Goal: Task Accomplishment & Management: Manage account settings

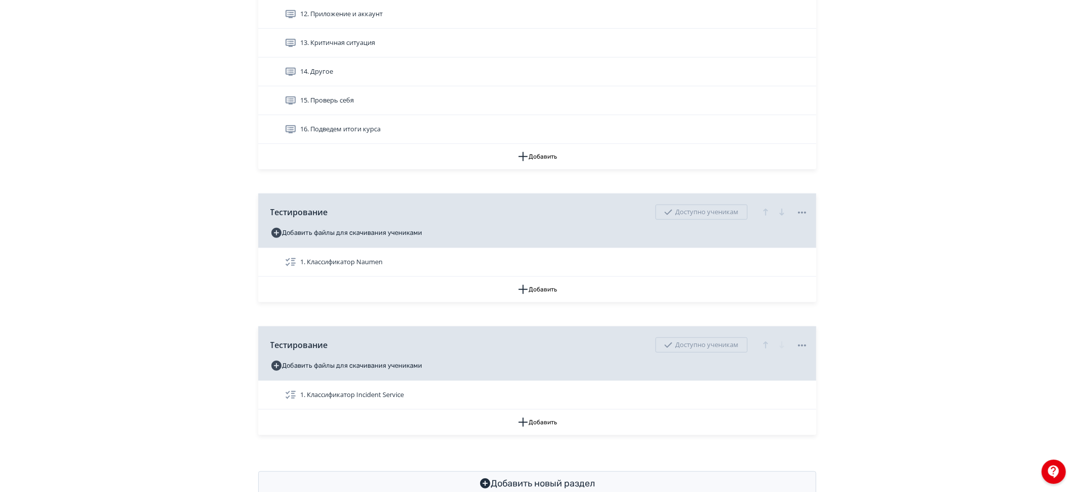
scroll to position [626, 0]
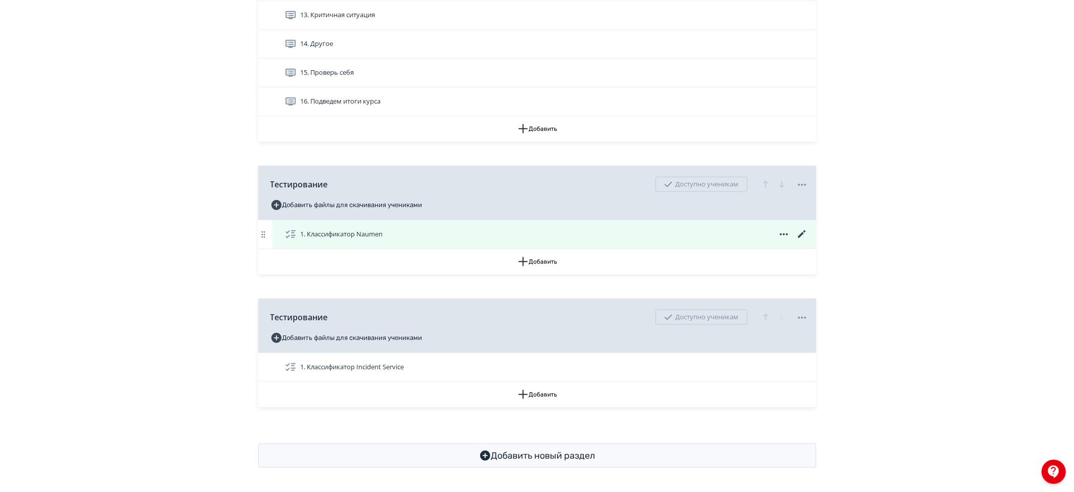
click at [801, 233] on icon at bounding box center [802, 235] width 8 height 8
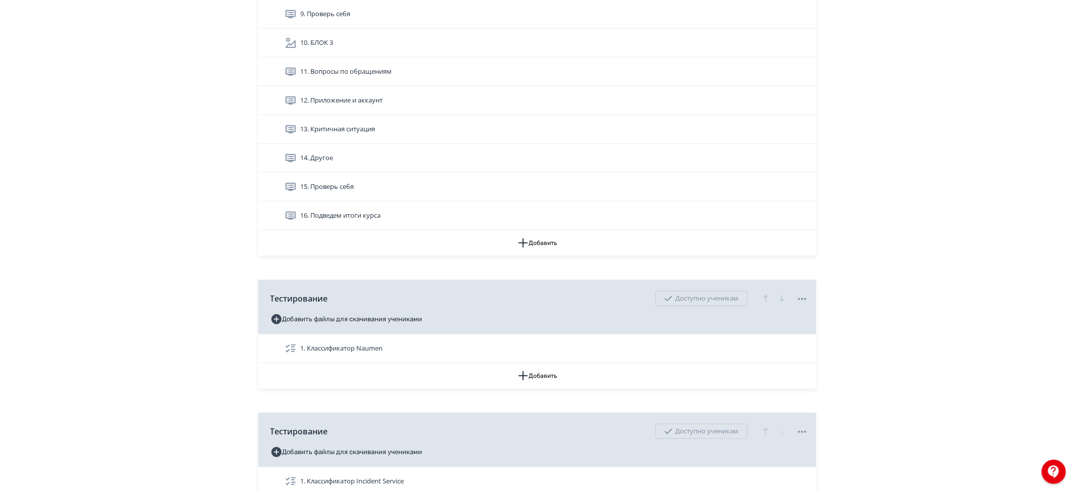
scroll to position [626, 0]
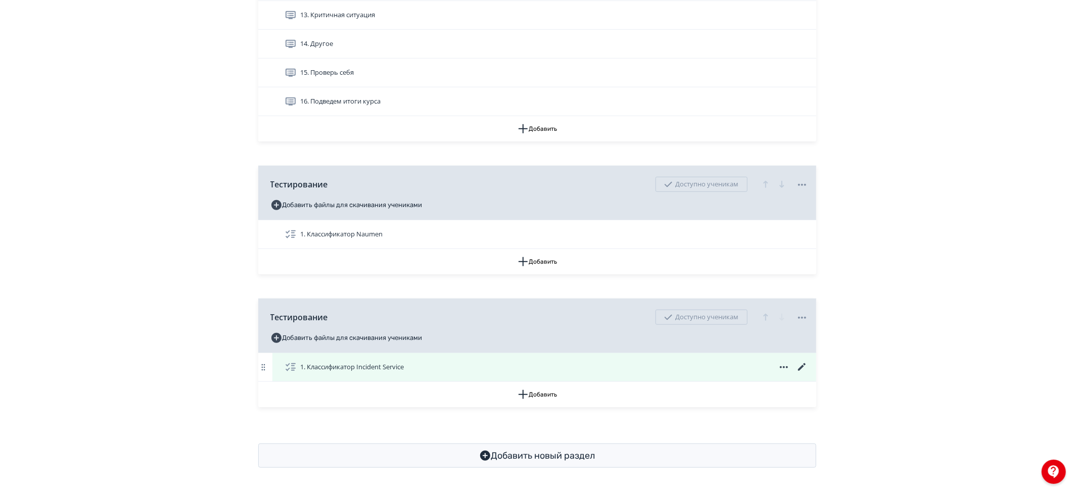
click at [801, 369] on icon at bounding box center [802, 368] width 8 height 8
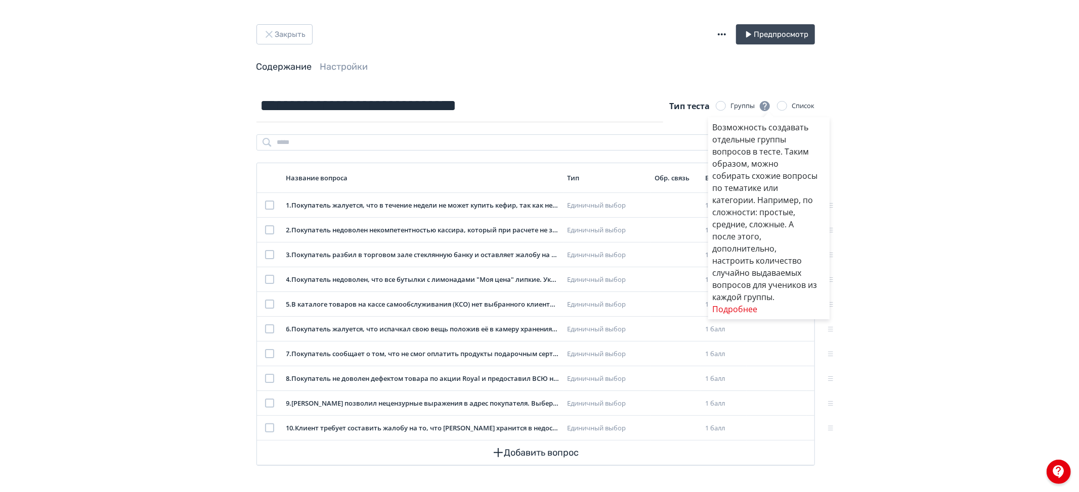
click at [268, 33] on div "Возможность создавать отдельные группы вопросов в тесте. Таким образом, можно с…" at bounding box center [539, 246] width 1079 height 492
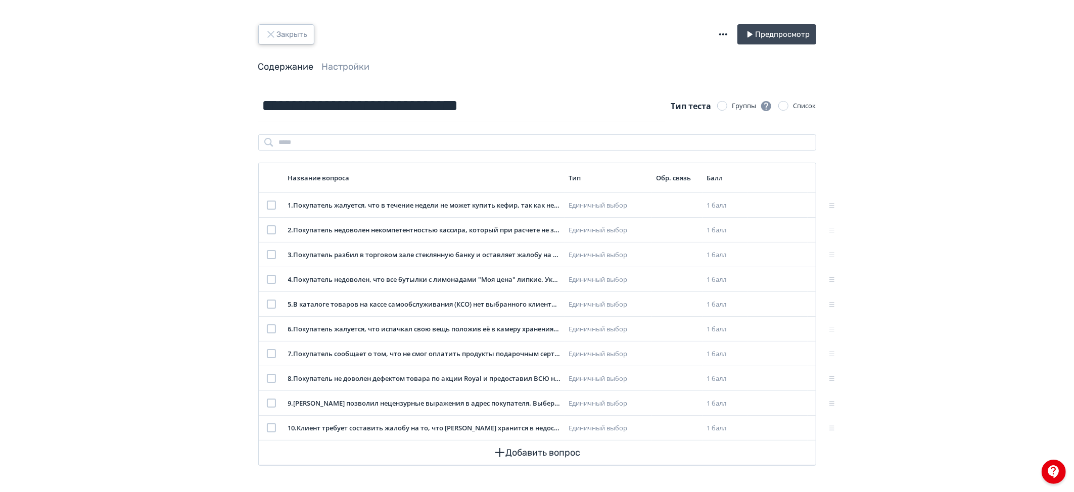
click at [263, 36] on button "Закрыть" at bounding box center [286, 34] width 56 height 20
